Goal: Information Seeking & Learning: Check status

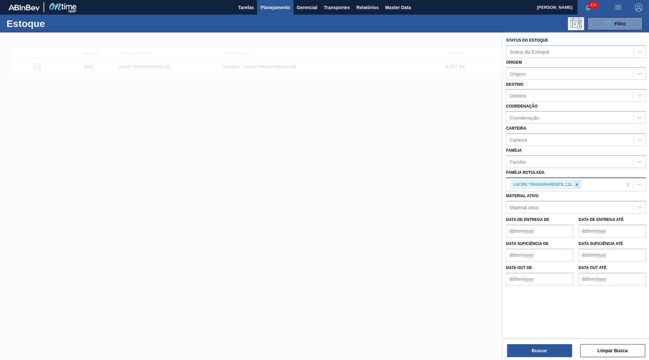
click at [577, 182] on icon at bounding box center [576, 184] width 5 height 5
paste Rotulada "30030668"
type Rotulada "30030668"
click at [568, 199] on div "Material ativo" at bounding box center [576, 205] width 140 height 13
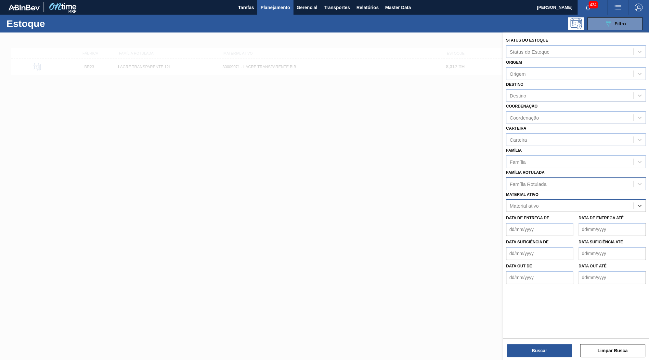
paste ativo "30030668"
type ativo "30030668"
click at [531, 216] on div "30030668 - ROTULO FRONT MICHELOB 330ML EXP CH" at bounding box center [576, 222] width 140 height 12
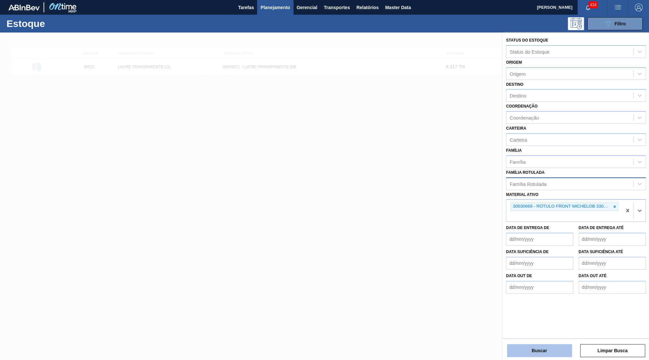
drag, startPoint x: 523, startPoint y: 356, endPoint x: 517, endPoint y: 356, distance: 5.5
click at [517, 356] on button "Buscar" at bounding box center [539, 350] width 65 height 13
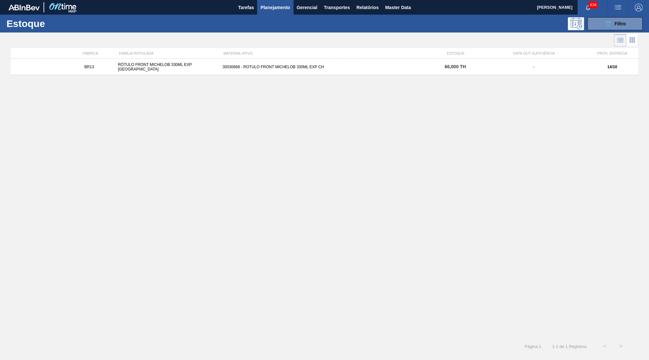
click at [370, 52] on div "MATERIAL ATIVO" at bounding box center [325, 53] width 209 height 4
click at [369, 62] on div "BR13 RÓTULO FRONT MICHELOB 330ML EXP CHILE 30030668 - ROTULO FRONT MICHELOB 330…" at bounding box center [324, 67] width 627 height 16
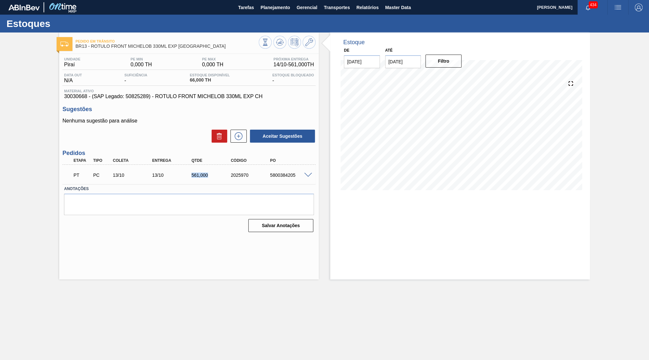
drag, startPoint x: 184, startPoint y: 174, endPoint x: 218, endPoint y: 170, distance: 34.7
click at [195, 172] on div "13/10" at bounding box center [172, 174] width 44 height 5
click at [263, 20] on div "Estoques" at bounding box center [324, 24] width 649 height 18
click at [274, 11] on span "Planejamento" at bounding box center [275, 8] width 30 height 8
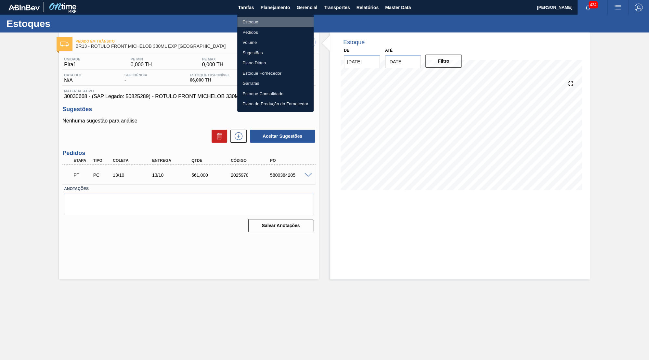
click at [244, 25] on li "Estoque" at bounding box center [275, 22] width 76 height 10
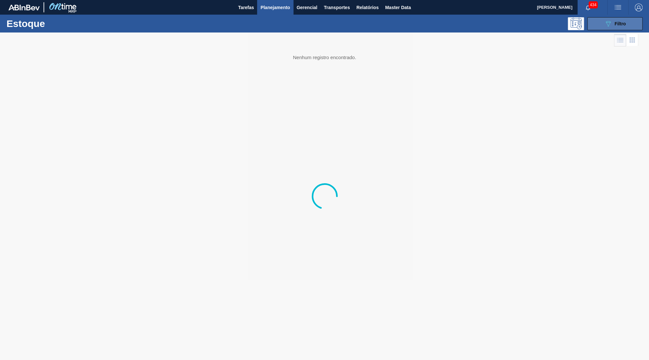
click at [614, 21] on span "Filtro" at bounding box center [619, 23] width 11 height 5
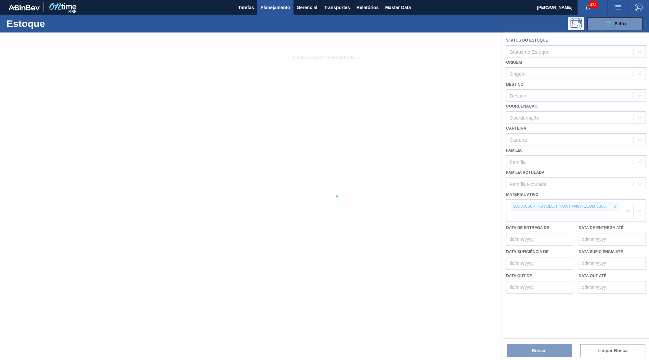
click at [616, 199] on div at bounding box center [324, 195] width 649 height 327
click at [613, 196] on div at bounding box center [324, 195] width 649 height 327
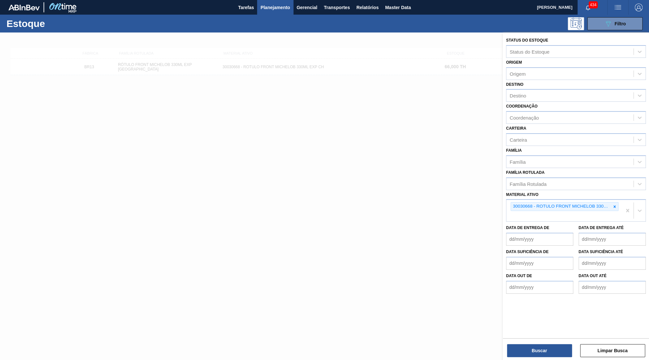
click at [613, 205] on icon at bounding box center [614, 206] width 2 height 2
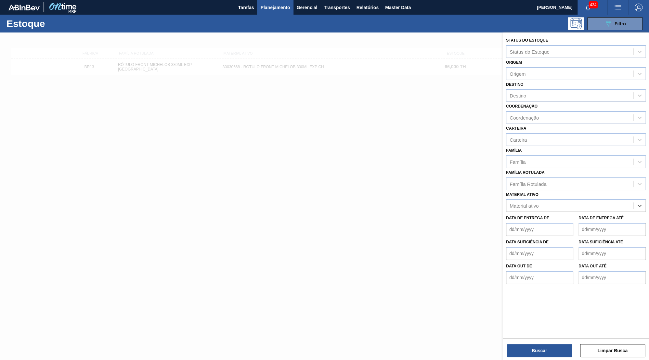
paste ativo "30030823 30030822"
drag, startPoint x: 553, startPoint y: 200, endPoint x: 685, endPoint y: 206, distance: 131.3
click at [555, 206] on ativo "30030823 30030822" at bounding box center [531, 206] width 45 height 6
type ativo "30030823"
click at [588, 216] on div "30030823 - CAIXA BASKET CORONA 330ML EXP BOLIVIA" at bounding box center [576, 222] width 140 height 12
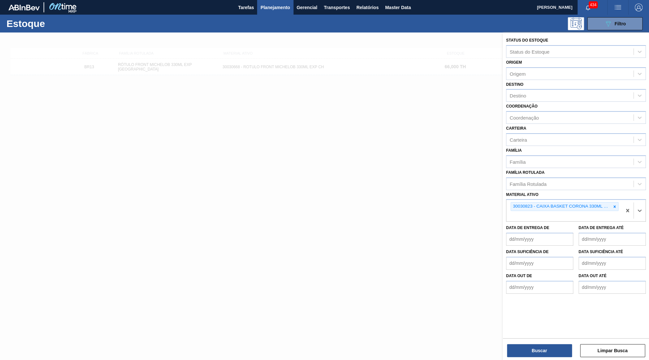
paste ativo "30030822"
type ativo "30030822"
drag, startPoint x: 537, startPoint y: 218, endPoint x: 535, endPoint y: 246, distance: 28.3
click at [537, 225] on div "30030822 - CAIXA PAPELAO CORONA 330ML BOLIVIA" at bounding box center [576, 231] width 140 height 12
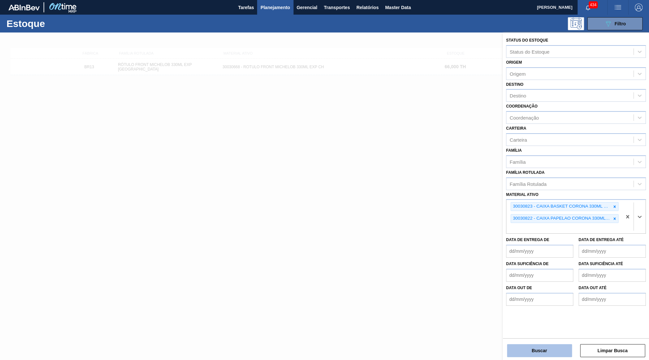
click at [528, 359] on div "Status do Estoque Status do Estoque Origem Origem Destino Destino Coordenação C…" at bounding box center [575, 196] width 146 height 329
click at [528, 351] on button "Buscar" at bounding box center [539, 350] width 65 height 13
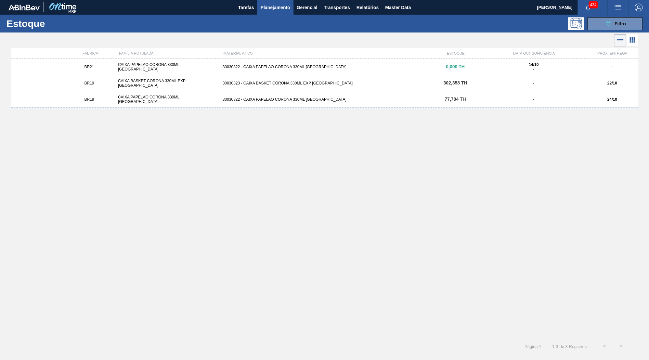
click at [390, 83] on div "30030823 - CAIXA BASKET CORONA 330ML EXP BOLIVIA" at bounding box center [324, 83] width 209 height 5
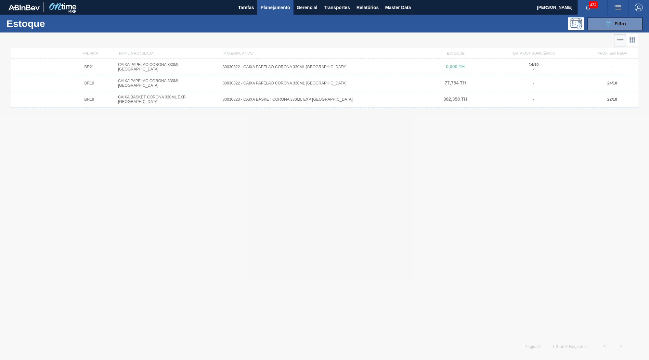
click at [595, 102] on div at bounding box center [324, 195] width 649 height 327
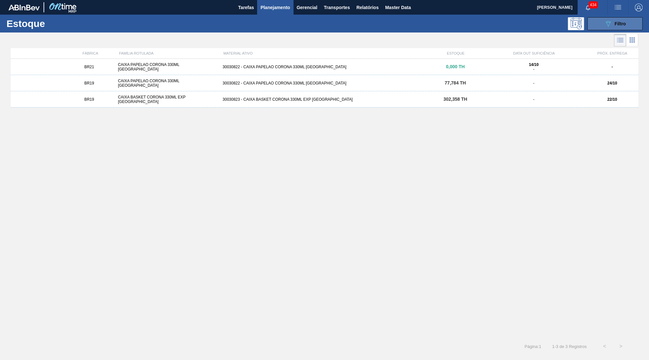
click at [622, 22] on span "Filtro" at bounding box center [619, 23] width 11 height 5
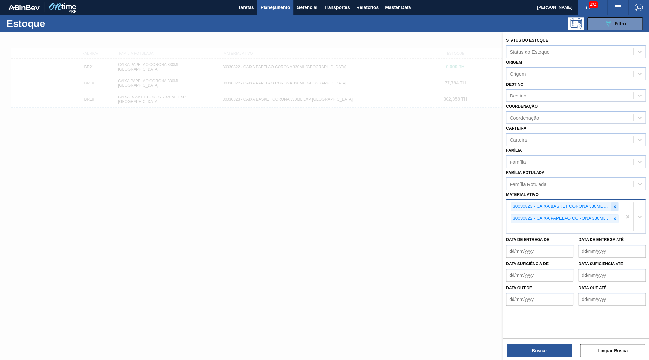
click at [616, 202] on div at bounding box center [614, 206] width 7 height 8
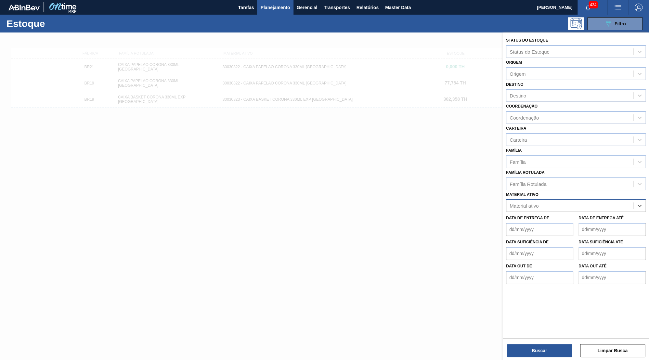
paste ativo "30018582"
type ativo "30018582"
click at [560, 216] on div "30018582 - CAIXA CARTAO STELLA 330ML C6 PARAGUAI" at bounding box center [576, 222] width 140 height 12
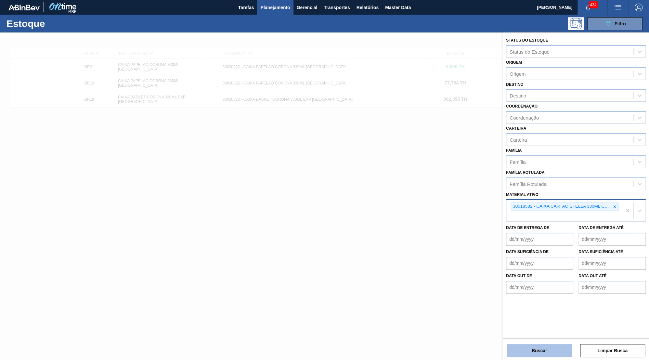
click at [537, 352] on button "Buscar" at bounding box center [539, 350] width 65 height 13
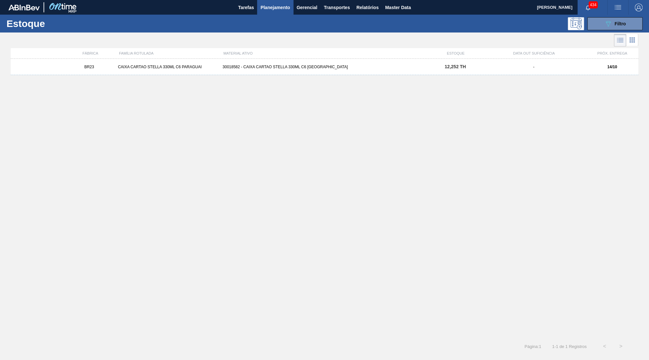
click at [547, 68] on div "-" at bounding box center [533, 67] width 105 height 5
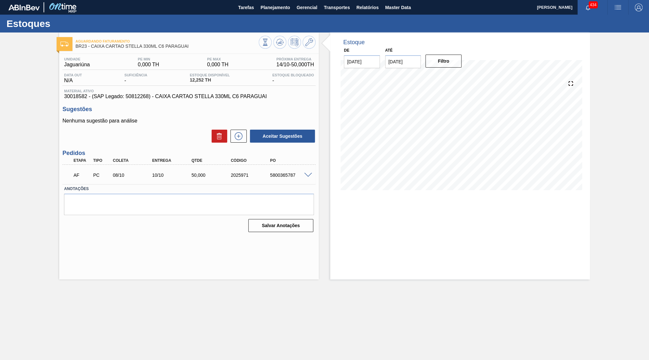
click at [305, 175] on span at bounding box center [308, 175] width 8 height 5
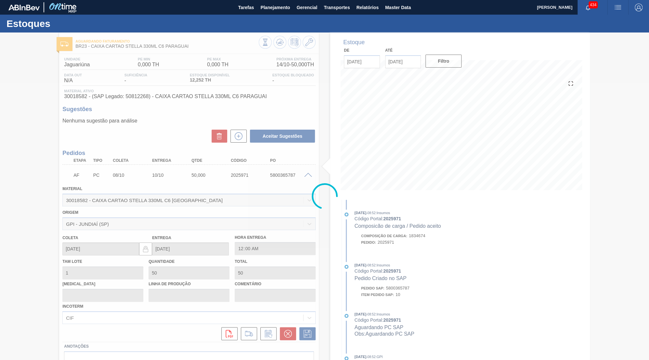
click at [193, 103] on div at bounding box center [324, 195] width 649 height 327
click at [200, 97] on div at bounding box center [324, 195] width 649 height 327
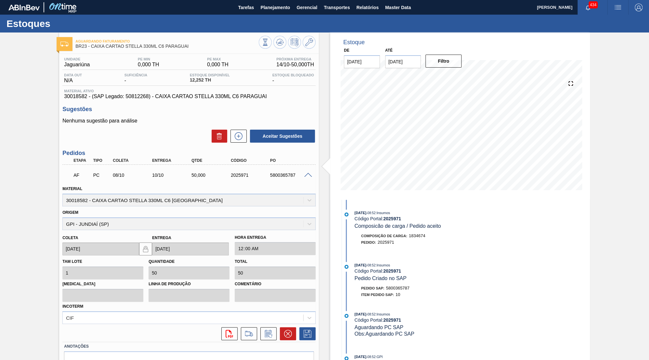
click at [200, 97] on span "30018582 - (SAP Legado: 50812268) - CAIXA CARTAO STELLA 330ML C6 PARAGUAI" at bounding box center [189, 97] width 250 height 6
click at [242, 186] on div "Material 30018582 - CAIXA CARTAO STELLA 330ML C6 PARAGUAI" at bounding box center [188, 195] width 253 height 22
click at [235, 178] on div "AF PC 08/10 10/10 50,000 2025971 5800365787" at bounding box center [187, 174] width 236 height 13
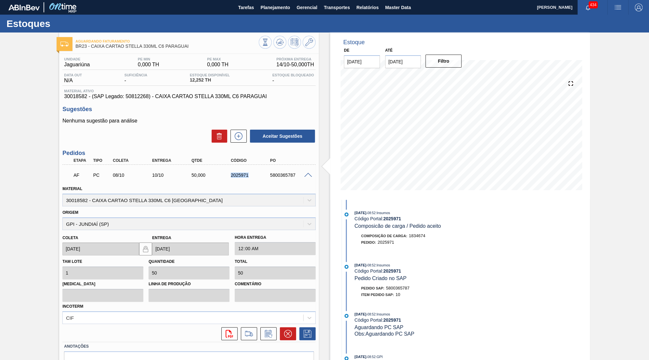
click at [235, 178] on div "AF PC 08/10 10/10 50,000 2025971 5800365787" at bounding box center [187, 174] width 236 height 13
click at [266, 157] on div "Etapa Tipo Coleta Entrega Qtde Código PO" at bounding box center [188, 161] width 253 height 8
click at [301, 176] on div "5800365787" at bounding box center [290, 174] width 44 height 5
click at [306, 175] on span at bounding box center [308, 175] width 8 height 5
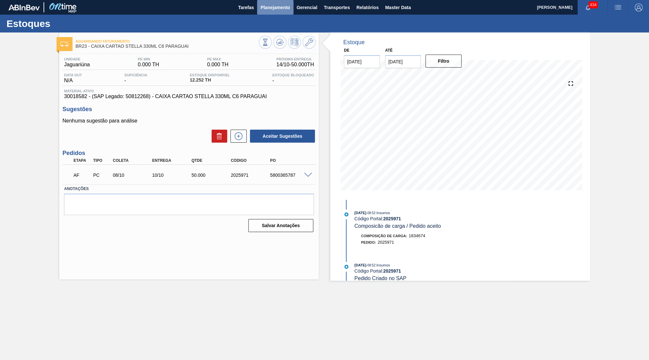
click at [286, 7] on span "Planejamento" at bounding box center [275, 8] width 30 height 8
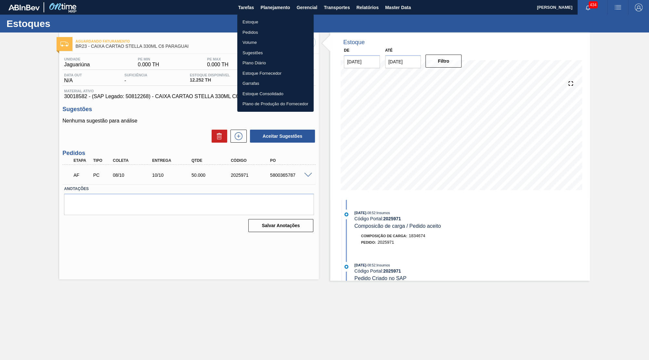
click at [276, 17] on li "Estoque" at bounding box center [275, 22] width 76 height 10
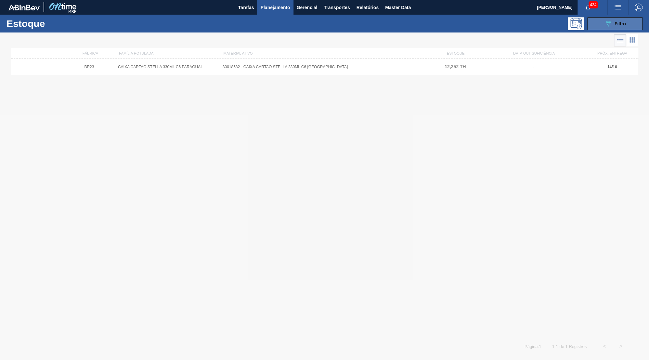
click at [603, 20] on button "089F7B8B-B2A5-4AFE-B5C0-19BA573D28AC Filtro" at bounding box center [614, 23] width 55 height 13
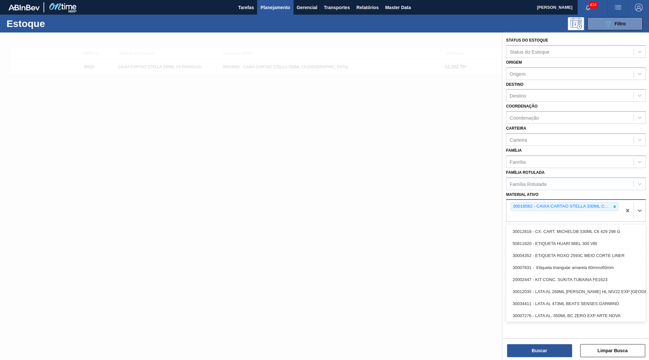
click at [610, 202] on div "30018582 - CAIXA CARTAO STELLA 330ML C6 PARAGUAI" at bounding box center [561, 206] width 100 height 8
click at [615, 205] on icon at bounding box center [614, 206] width 2 height 2
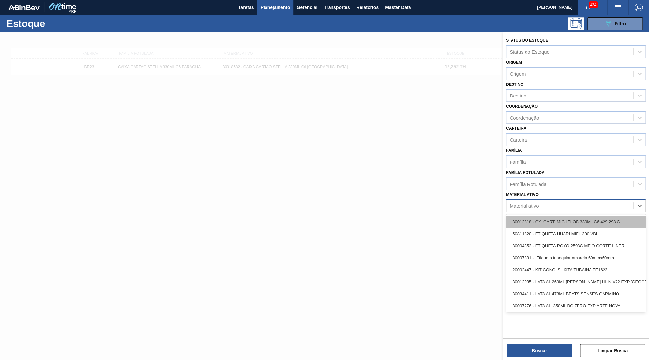
paste ativo "30012285"
type ativo "30012285"
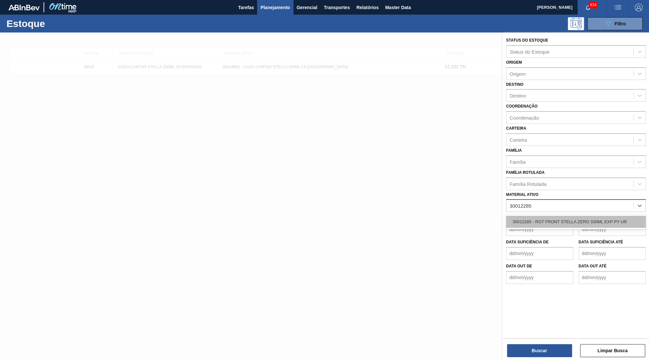
click at [567, 216] on div "30012285 - ROT FRONT STELLA ZERO 330ML EXP PY UR" at bounding box center [576, 222] width 140 height 12
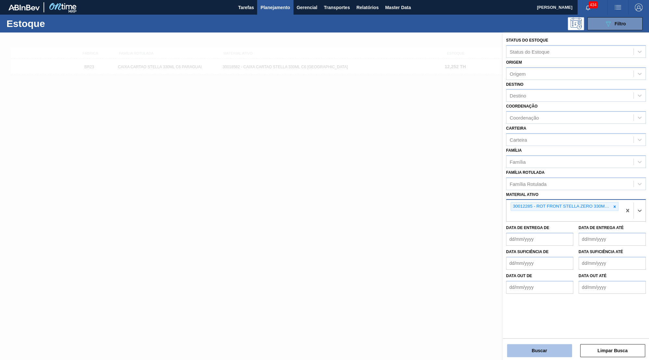
click at [544, 351] on button "Buscar" at bounding box center [539, 350] width 65 height 13
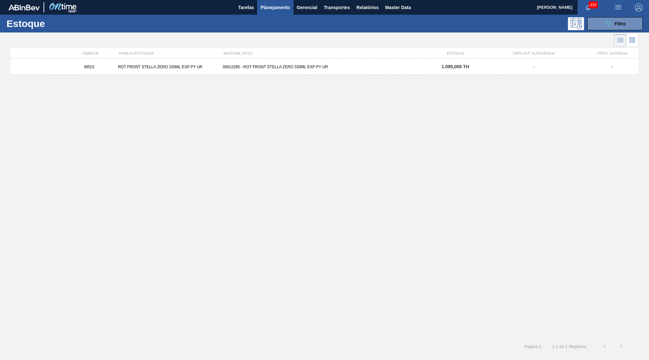
click at [451, 67] on span "1.095,000 TH" at bounding box center [455, 66] width 28 height 5
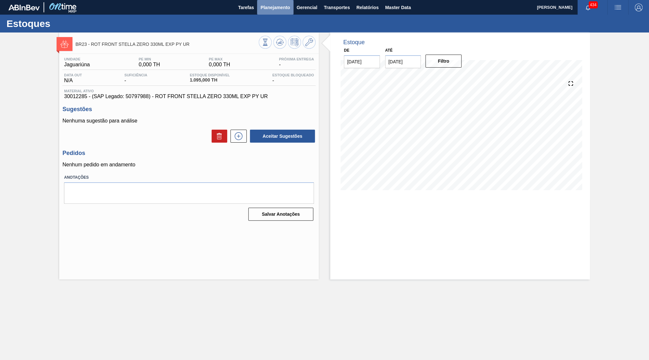
click at [270, 13] on button "Planejamento" at bounding box center [275, 7] width 36 height 15
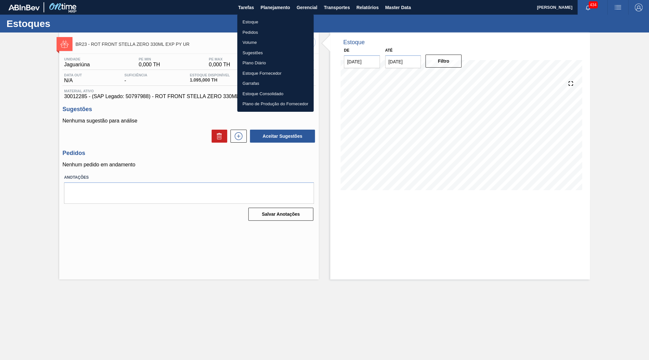
click at [263, 25] on li "Estoque" at bounding box center [275, 22] width 76 height 10
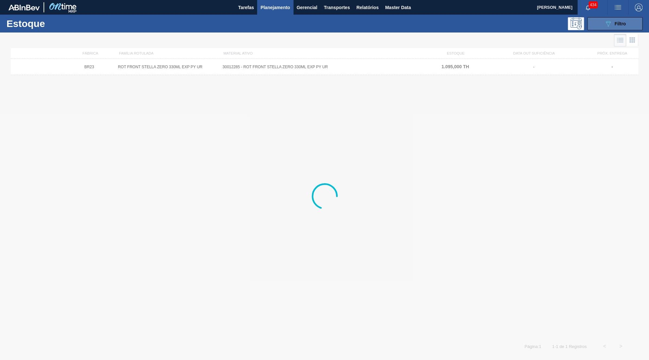
click at [613, 27] on div "089F7B8B-B2A5-4AFE-B5C0-19BA573D28AC Filtro" at bounding box center [615, 24] width 22 height 8
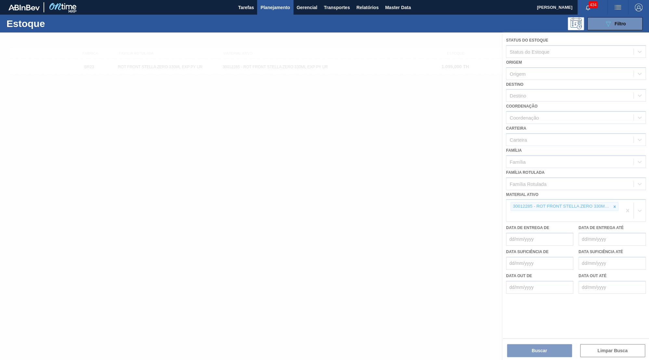
click at [614, 196] on div at bounding box center [324, 195] width 649 height 327
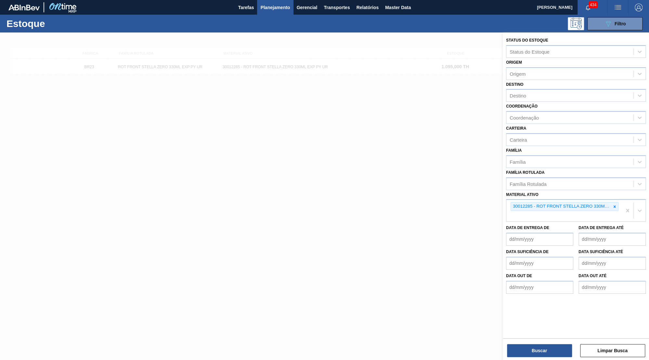
click at [614, 204] on icon at bounding box center [614, 206] width 5 height 5
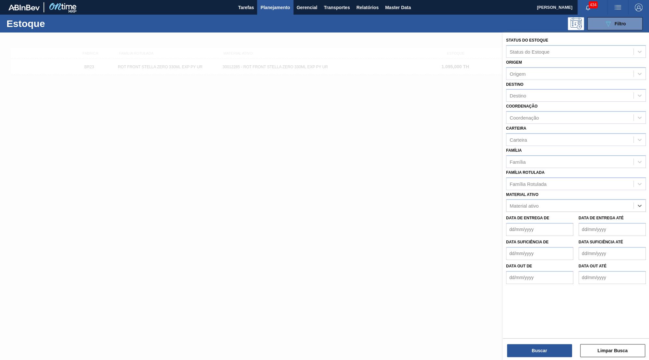
paste ativo "20008684"
type ativo "20008684"
click at [530, 216] on div "20008684 - ROLHA MET STA CHILE EXP NA AZ TO 0,19" at bounding box center [576, 222] width 140 height 12
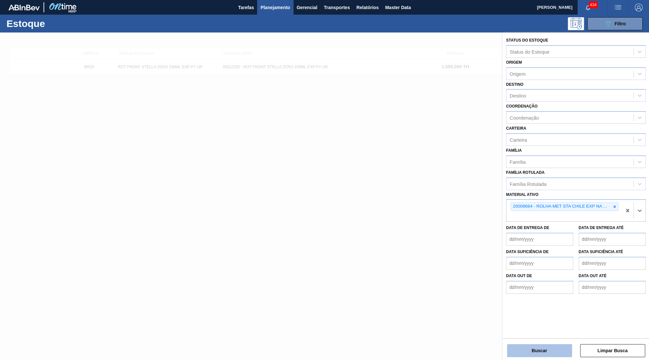
click at [551, 350] on button "Buscar" at bounding box center [539, 350] width 65 height 13
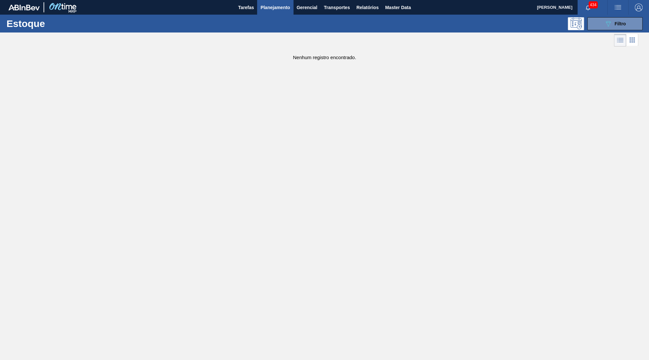
drag, startPoint x: 610, startPoint y: 22, endPoint x: 578, endPoint y: 77, distance: 62.6
click at [610, 22] on icon "089F7B8B-B2A5-4AFE-B5C0-19BA573D28AC" at bounding box center [608, 24] width 8 height 8
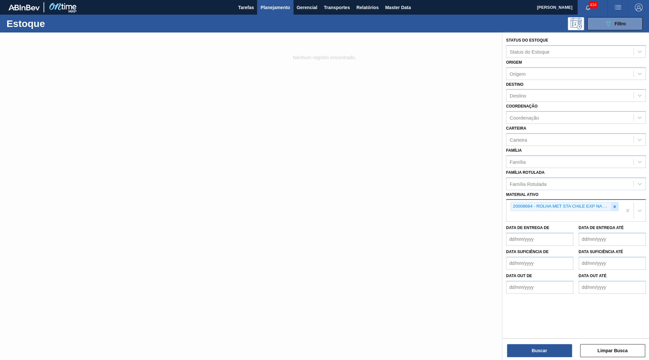
click at [616, 202] on div at bounding box center [614, 206] width 7 height 8
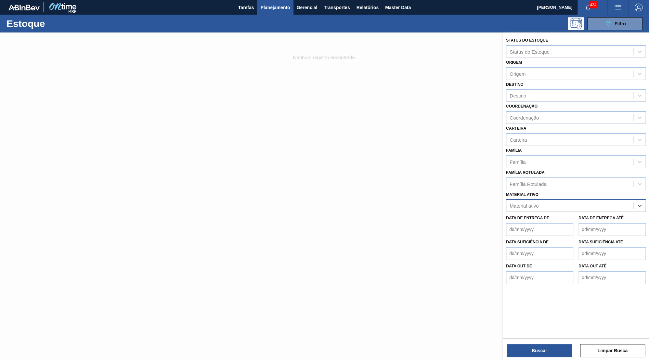
paste ativo "30018582"
type ativo "30018582"
click at [561, 216] on div "30018582 - CAIXA CARTAO STELLA 330ML C6 PARAGUAI" at bounding box center [576, 222] width 140 height 12
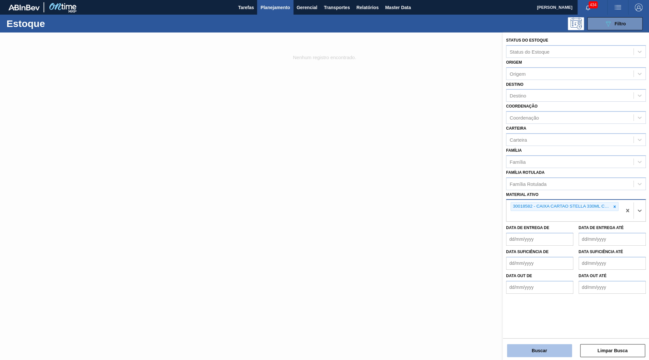
click at [539, 349] on button "Buscar" at bounding box center [539, 350] width 65 height 13
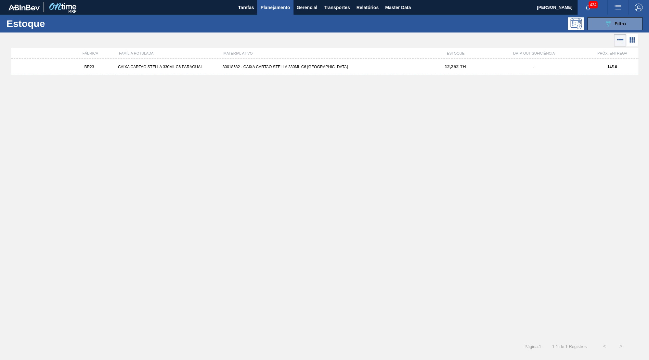
click at [590, 73] on div "BR23 CAIXA CARTAO STELLA 330ML C6 PARAGUAI 30018582 - CAIXA CARTAO STELLA 330ML…" at bounding box center [324, 67] width 627 height 16
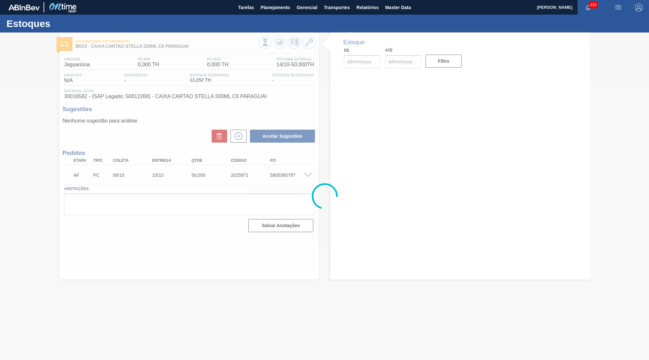
type input "08/10/2025"
type input "10/10/2025"
type input "14/10/2025"
type input "30/11/2025"
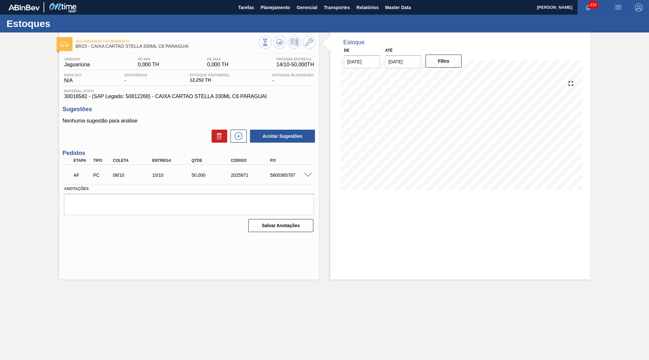
click at [307, 176] on div "5800365787" at bounding box center [290, 174] width 44 height 5
click at [308, 173] on span at bounding box center [308, 175] width 8 height 5
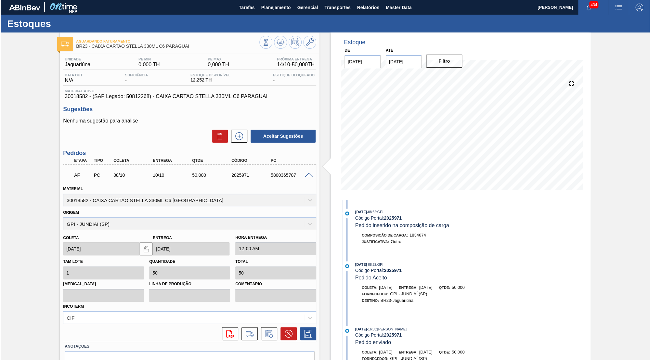
scroll to position [152, 0]
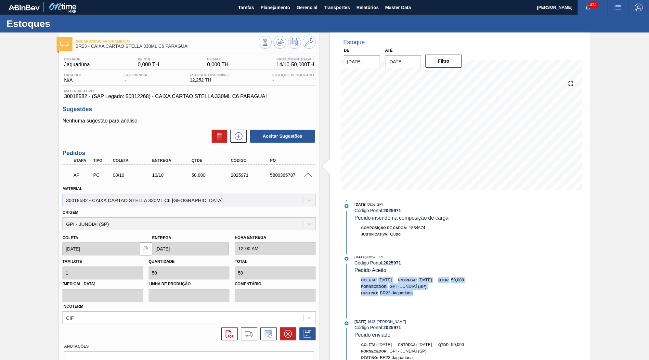
drag, startPoint x: 420, startPoint y: 296, endPoint x: 356, endPoint y: 276, distance: 67.2
click at [356, 276] on div "09/09/2025 - 08:52 : GPI Código Portal: 2025971 Pedido Aceito Coleta: 08/10/202…" at bounding box center [424, 281] width 167 height 55
click at [273, 10] on span "Planejamento" at bounding box center [276, 8] width 30 height 8
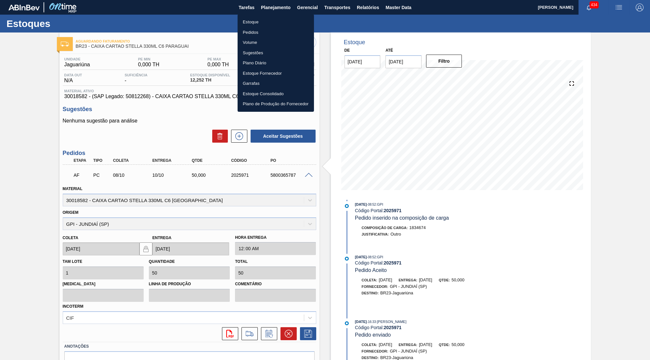
click at [256, 21] on li "Estoque" at bounding box center [275, 22] width 76 height 10
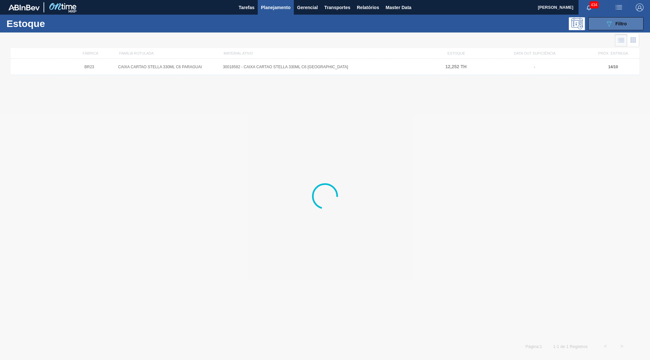
click at [609, 19] on button "089F7B8B-B2A5-4AFE-B5C0-19BA573D28AC Filtro" at bounding box center [615, 23] width 55 height 13
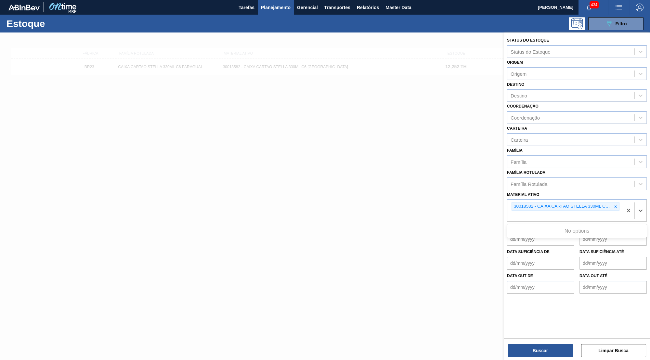
click at [619, 202] on div "30018582 - CAIXA CARTAO STELLA 330ML C6 PARAGUAI" at bounding box center [565, 206] width 108 height 9
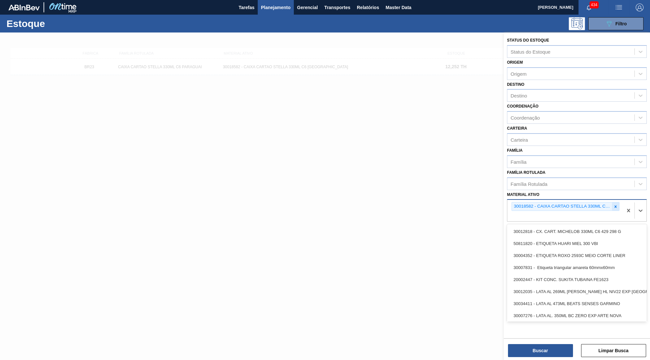
click at [615, 204] on icon at bounding box center [615, 206] width 5 height 5
paste ativo "30030668"
type ativo "30030668"
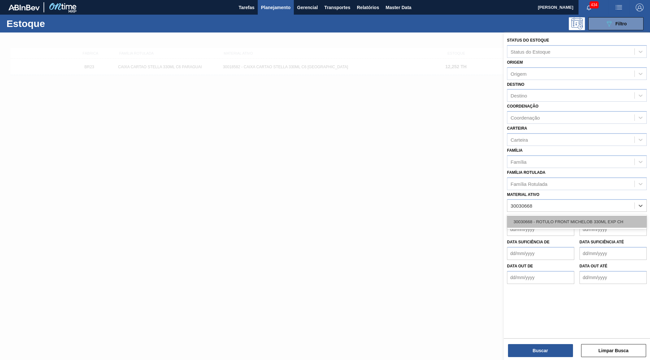
click at [543, 216] on div "30030668 - ROTULO FRONT MICHELOB 330ML EXP CH" at bounding box center [577, 222] width 140 height 12
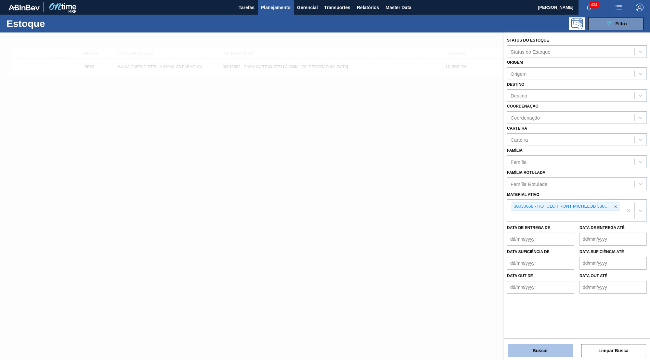
click at [542, 349] on button "Buscar" at bounding box center [540, 350] width 65 height 13
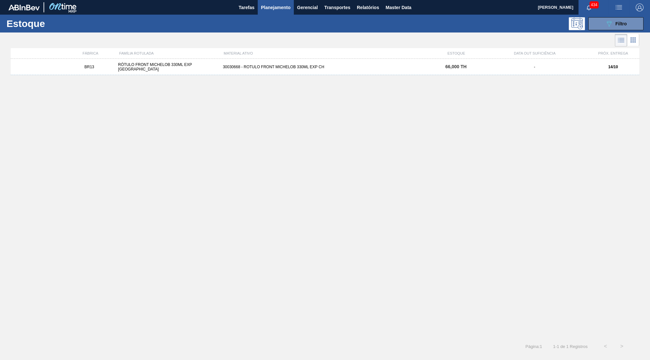
click at [281, 68] on div "30030668 - ROTULO FRONT MICHELOB 330ML EXP CH" at bounding box center [324, 67] width 209 height 5
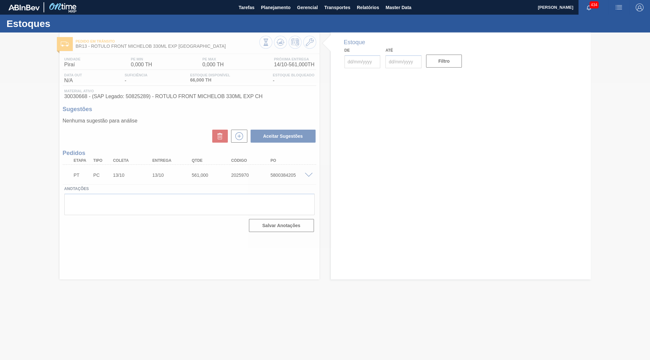
type input "13/10/2025"
type input "14/10/2025"
type input "30/11/2025"
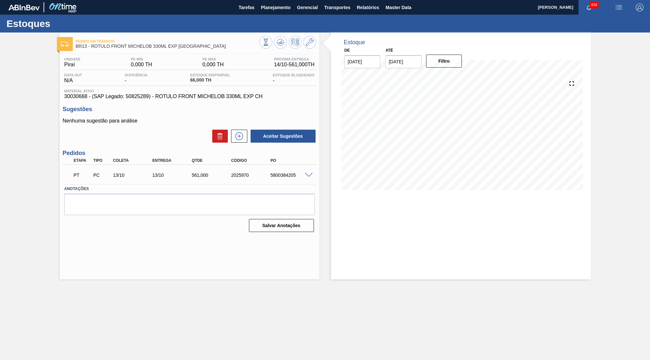
click at [308, 174] on span at bounding box center [309, 175] width 8 height 5
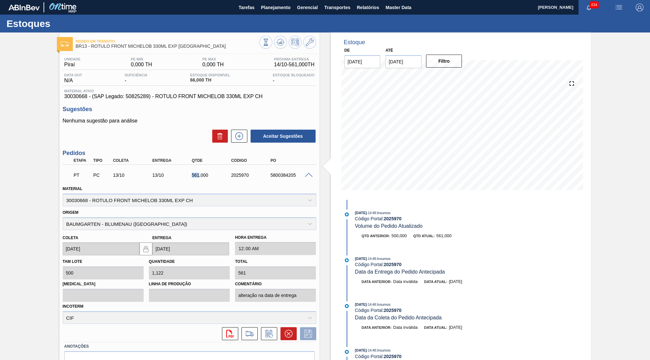
drag, startPoint x: 187, startPoint y: 175, endPoint x: 199, endPoint y: 175, distance: 12.3
click at [195, 175] on div "13/10" at bounding box center [173, 174] width 44 height 5
copy div "561"
click at [260, 10] on button "Planejamento" at bounding box center [276, 7] width 36 height 15
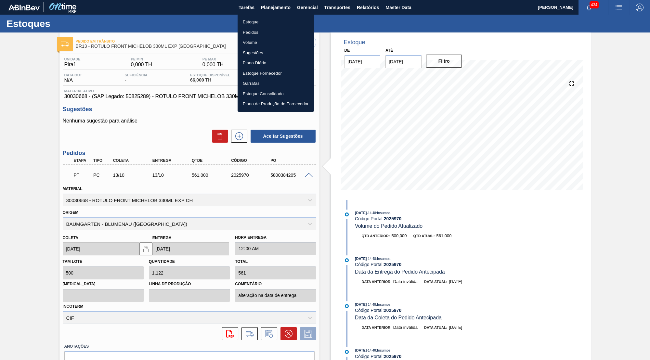
click at [256, 22] on li "Estoque" at bounding box center [275, 22] width 76 height 10
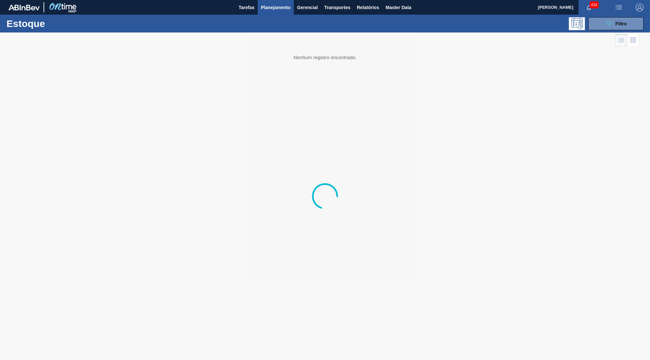
click at [589, 32] on div "Estoque 089F7B8B-B2A5-4AFE-B5C0-19BA573D28AC Filtro Status do Estoque Status do…" at bounding box center [325, 37] width 650 height 45
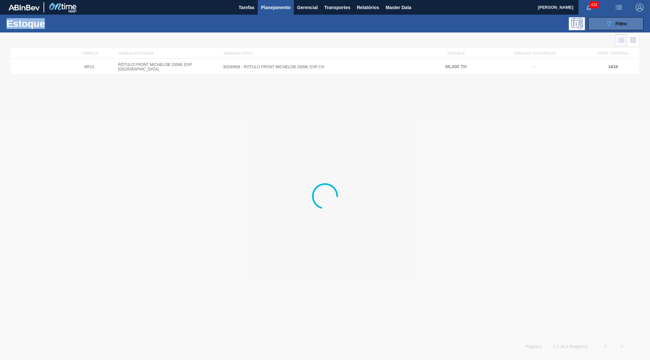
click at [599, 29] on button "089F7B8B-B2A5-4AFE-B5C0-19BA573D28AC Filtro" at bounding box center [615, 23] width 55 height 13
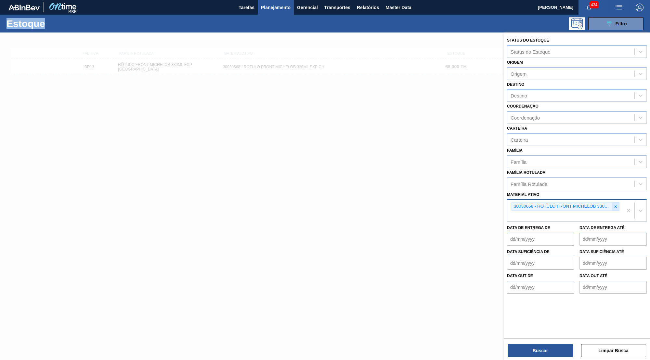
click at [616, 204] on icon at bounding box center [615, 206] width 5 height 5
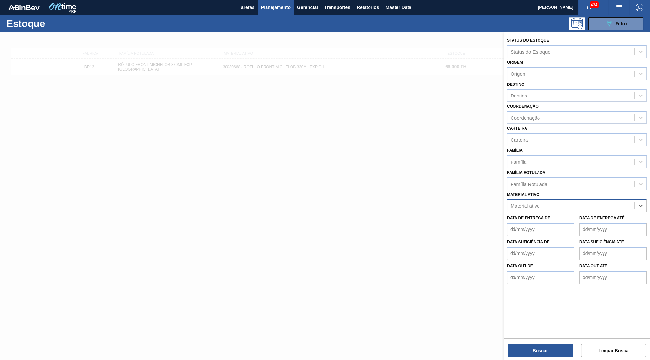
paste ativo "30018580"
type ativo "30018580"
click at [543, 216] on div "30018580 - CX CART STELLA 350ML SLK C8 PARAGUAI" at bounding box center [577, 222] width 140 height 12
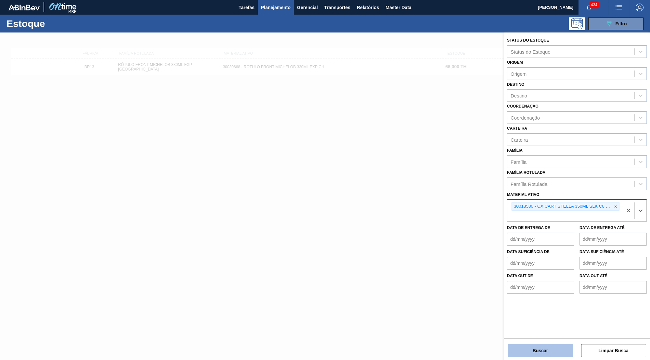
click at [538, 347] on button "Buscar" at bounding box center [540, 350] width 65 height 13
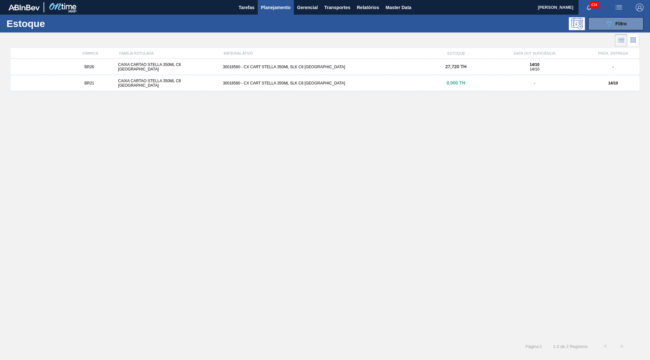
click at [292, 67] on div "30018580 - CX CART STELLA 350ML SLK C8 PARAGUAI" at bounding box center [324, 67] width 209 height 5
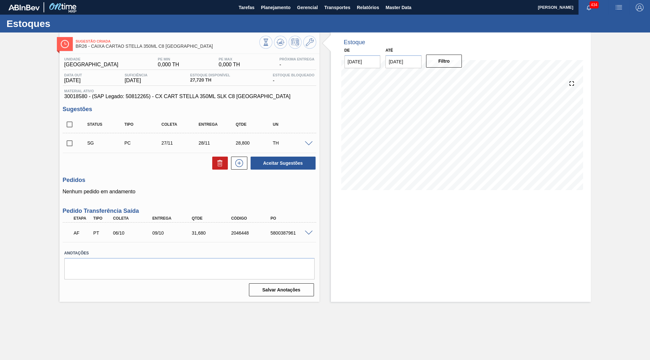
click at [310, 233] on span at bounding box center [309, 233] width 8 height 5
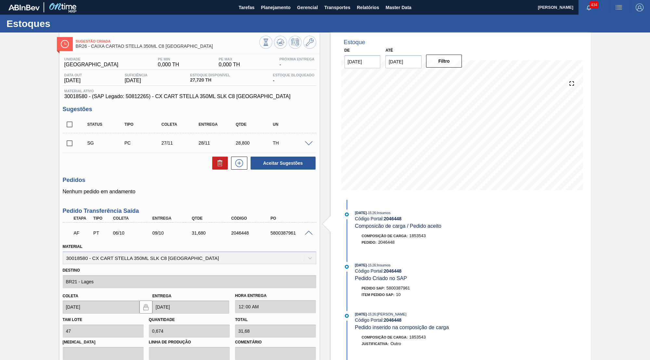
click at [307, 144] on span at bounding box center [309, 143] width 8 height 5
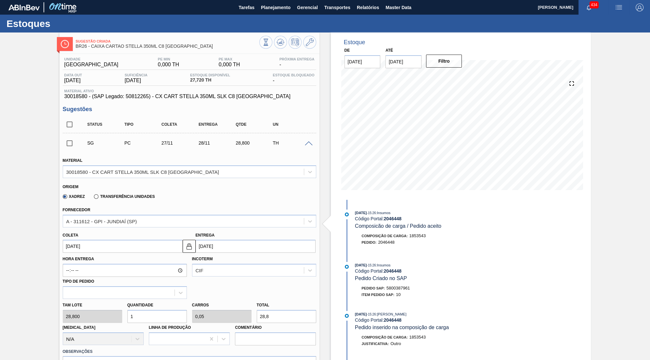
click at [185, 99] on span "30018580 - (SAP Legado: 50812265) - CX CART STELLA 350ML SLK C8 PARAGUAI" at bounding box center [189, 97] width 250 height 6
click at [305, 138] on div "SG PC 27/11 28/11 28,800 TH" at bounding box center [189, 143] width 253 height 16
click at [307, 140] on div "TH" at bounding box center [292, 142] width 42 height 5
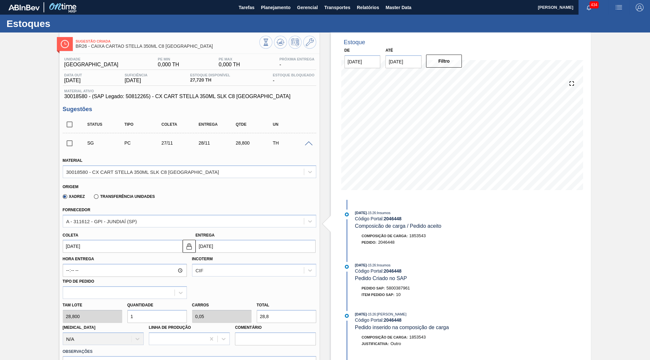
click at [311, 142] on span at bounding box center [309, 143] width 8 height 5
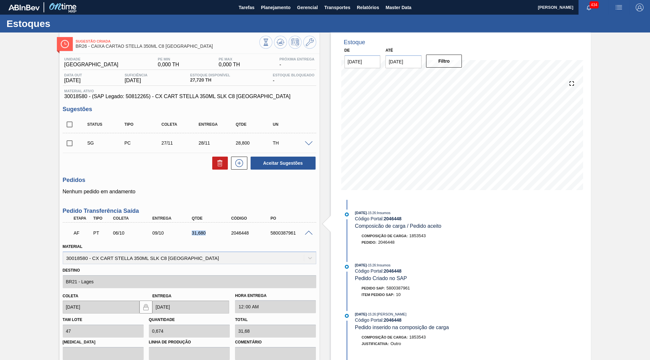
drag, startPoint x: 210, startPoint y: 237, endPoint x: 175, endPoint y: 238, distance: 35.1
click at [175, 238] on div "AF PT 06/10 09/10 31,680 2046448 5800387961" at bounding box center [189, 232] width 253 height 16
drag, startPoint x: 191, startPoint y: 81, endPoint x: 230, endPoint y: 84, distance: 39.8
click at [230, 84] on div "Data out 14/10/2025 Suficiência 14/10/2025 Estoque Disponível 27,720 TH Estoque…" at bounding box center [189, 79] width 253 height 13
drag, startPoint x: 193, startPoint y: 231, endPoint x: 207, endPoint y: 231, distance: 14.6
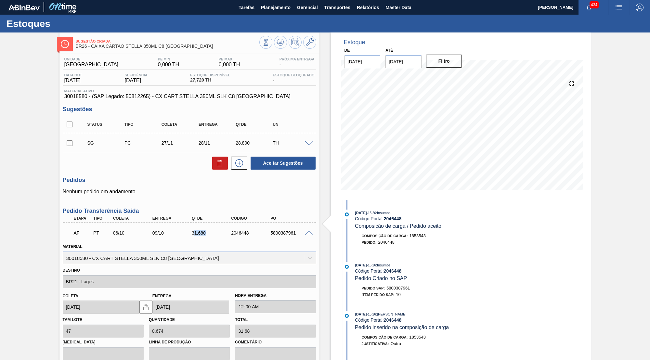
click at [207, 231] on div "31,680" at bounding box center [212, 232] width 44 height 5
drag, startPoint x: 200, startPoint y: 230, endPoint x: 221, endPoint y: 232, distance: 20.9
click at [221, 232] on div "AF PT 06/10 09/10 31,680 2046448 5800387961" at bounding box center [188, 232] width 236 height 13
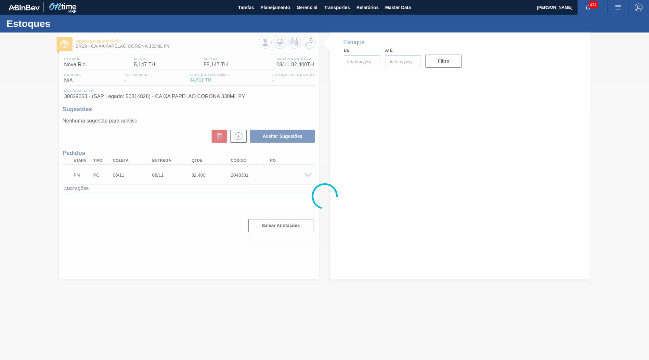
type input "06/11/2025"
type input "08/11/2025"
type input "14/10/2025"
type input "30/11/2025"
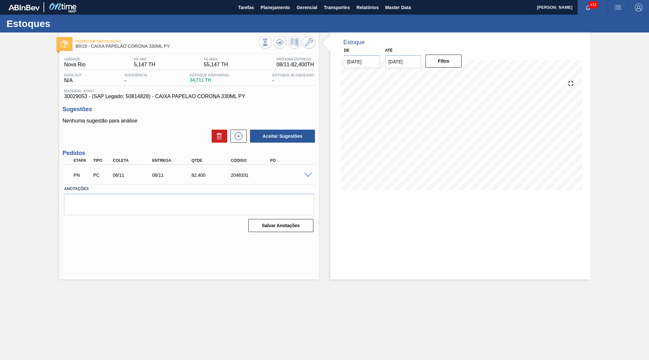
click at [311, 173] on span at bounding box center [308, 175] width 8 height 5
